Goal: Information Seeking & Learning: Learn about a topic

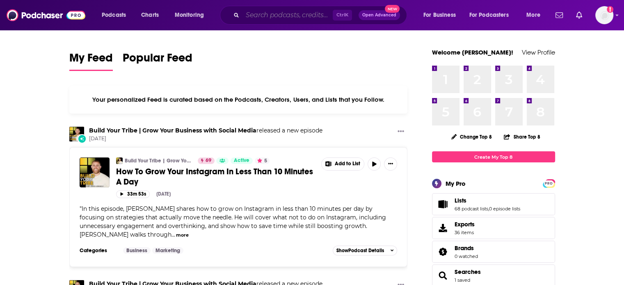
click at [286, 13] on input "Search podcasts, credits, & more..." at bounding box center [288, 15] width 90 height 13
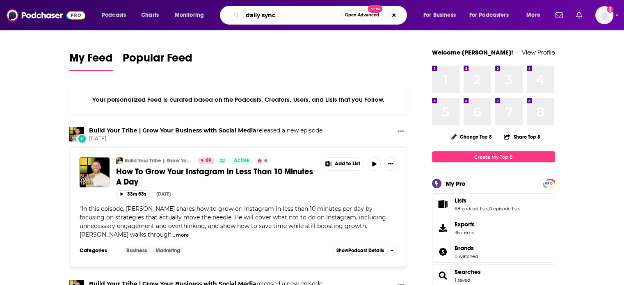
type input "daily sync"
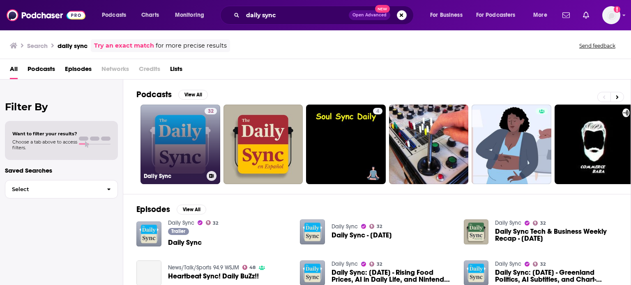
click at [163, 140] on link "32 Daily Sync" at bounding box center [180, 145] width 80 height 80
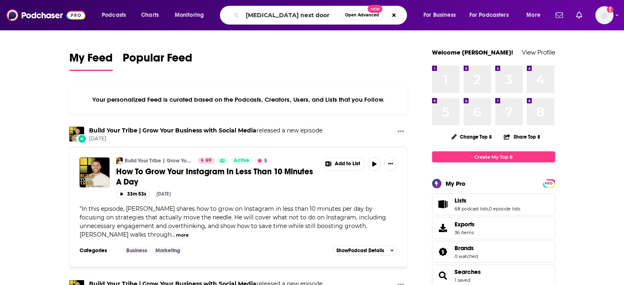
type input "pediatrician next door"
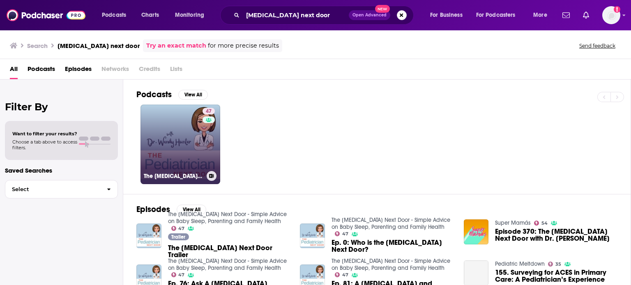
click at [212, 146] on div "47" at bounding box center [209, 139] width 14 height 63
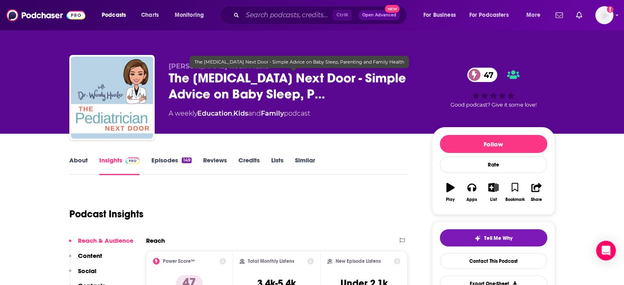
click at [310, 73] on span "The Pediatrician Next Door - Simple Advice on Baby Sleep, P…" at bounding box center [294, 86] width 250 height 32
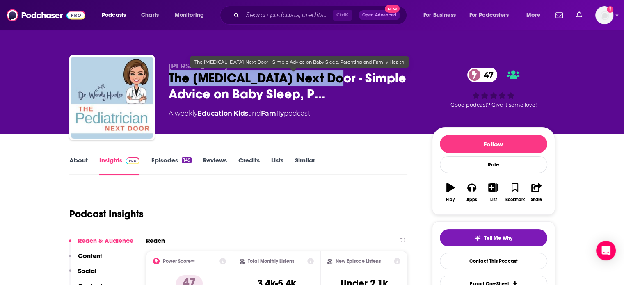
drag, startPoint x: 310, startPoint y: 73, endPoint x: 184, endPoint y: 77, distance: 126.1
click at [184, 77] on span "The Pediatrician Next Door - Simple Advice on Baby Sleep, P…" at bounding box center [294, 86] width 250 height 32
copy h2 "The Pediatrician Next Door"
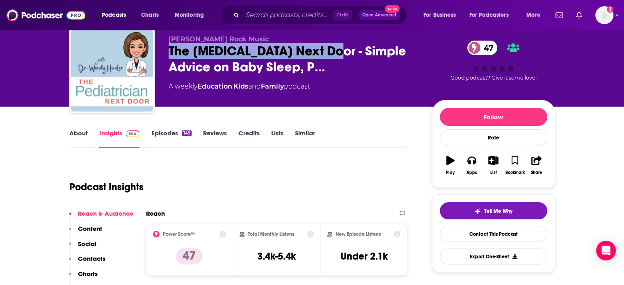
scroll to position [41, 0]
